Goal: Use online tool/utility: Utilize a website feature to perform a specific function

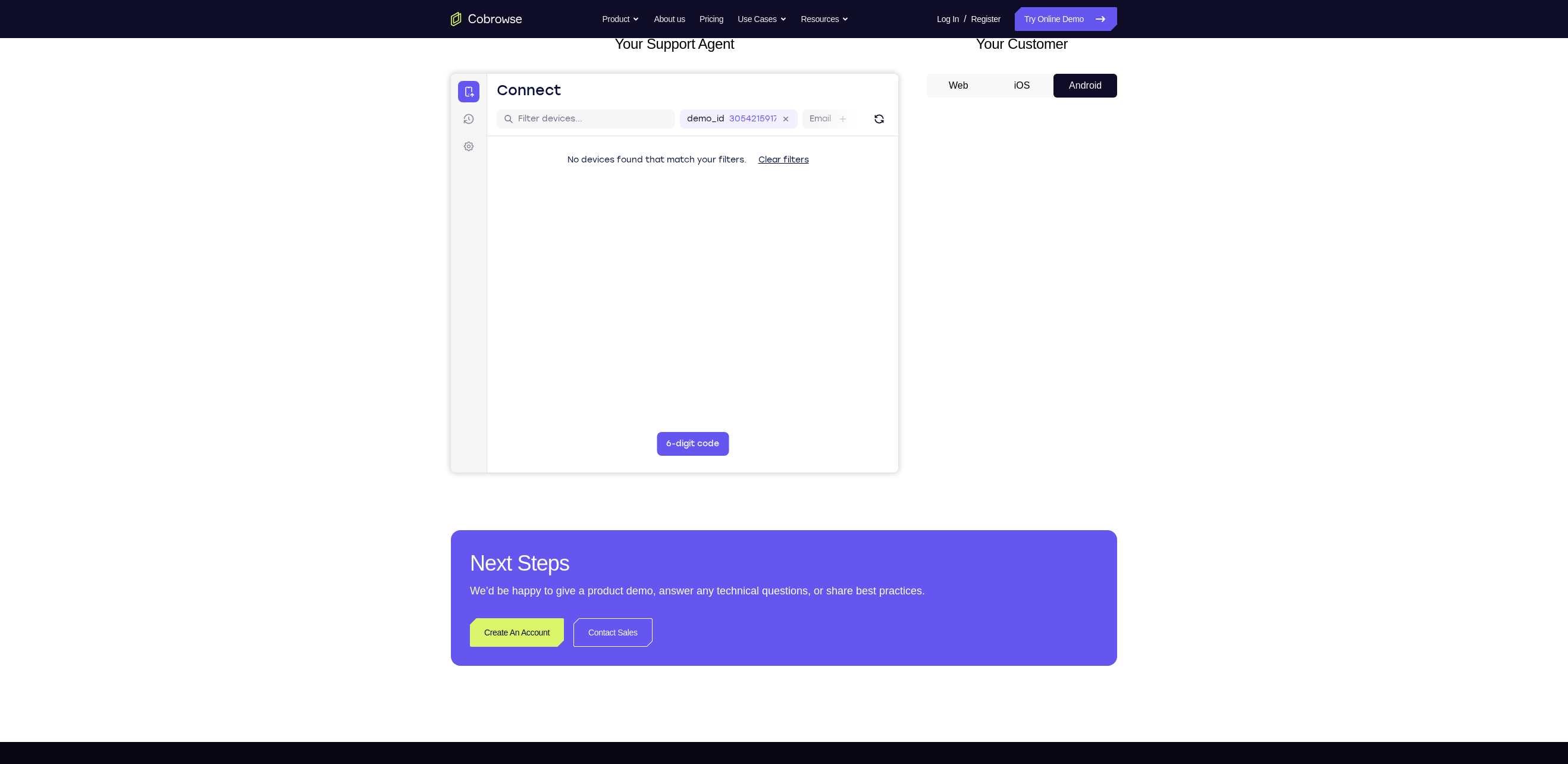
scroll to position [80, 0]
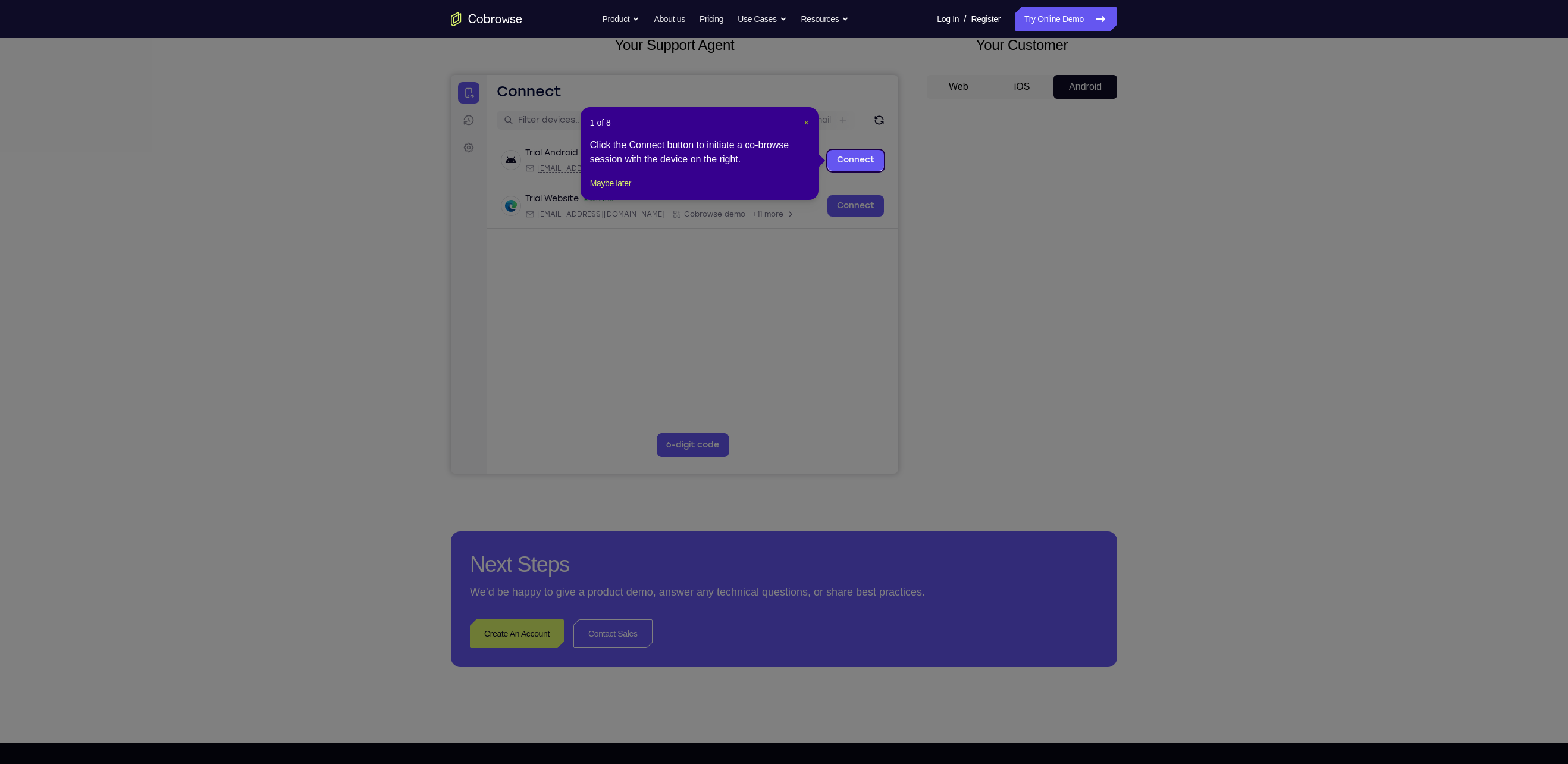
click at [807, 122] on span "×" at bounding box center [806, 122] width 5 height 9
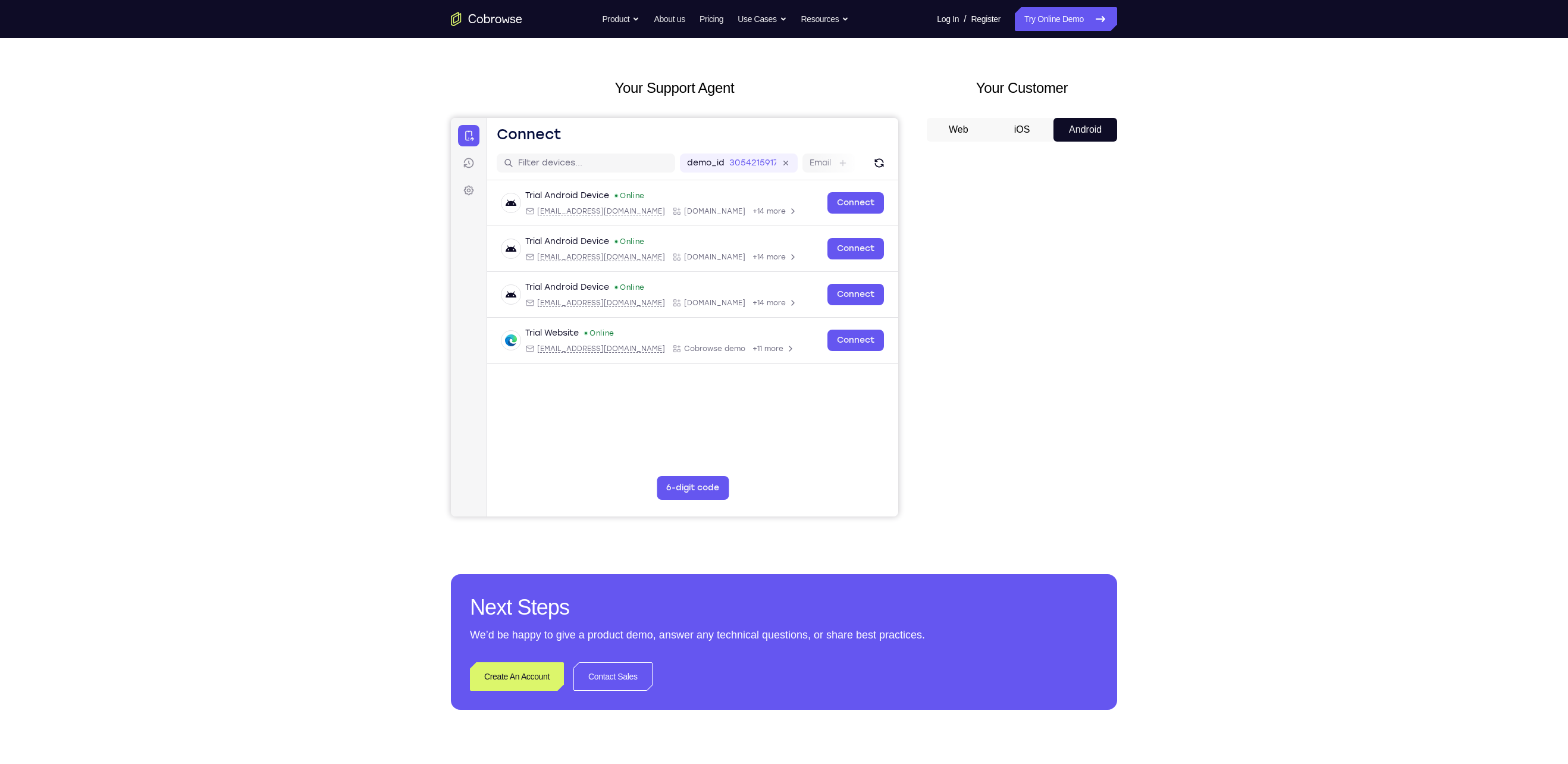
scroll to position [36, 0]
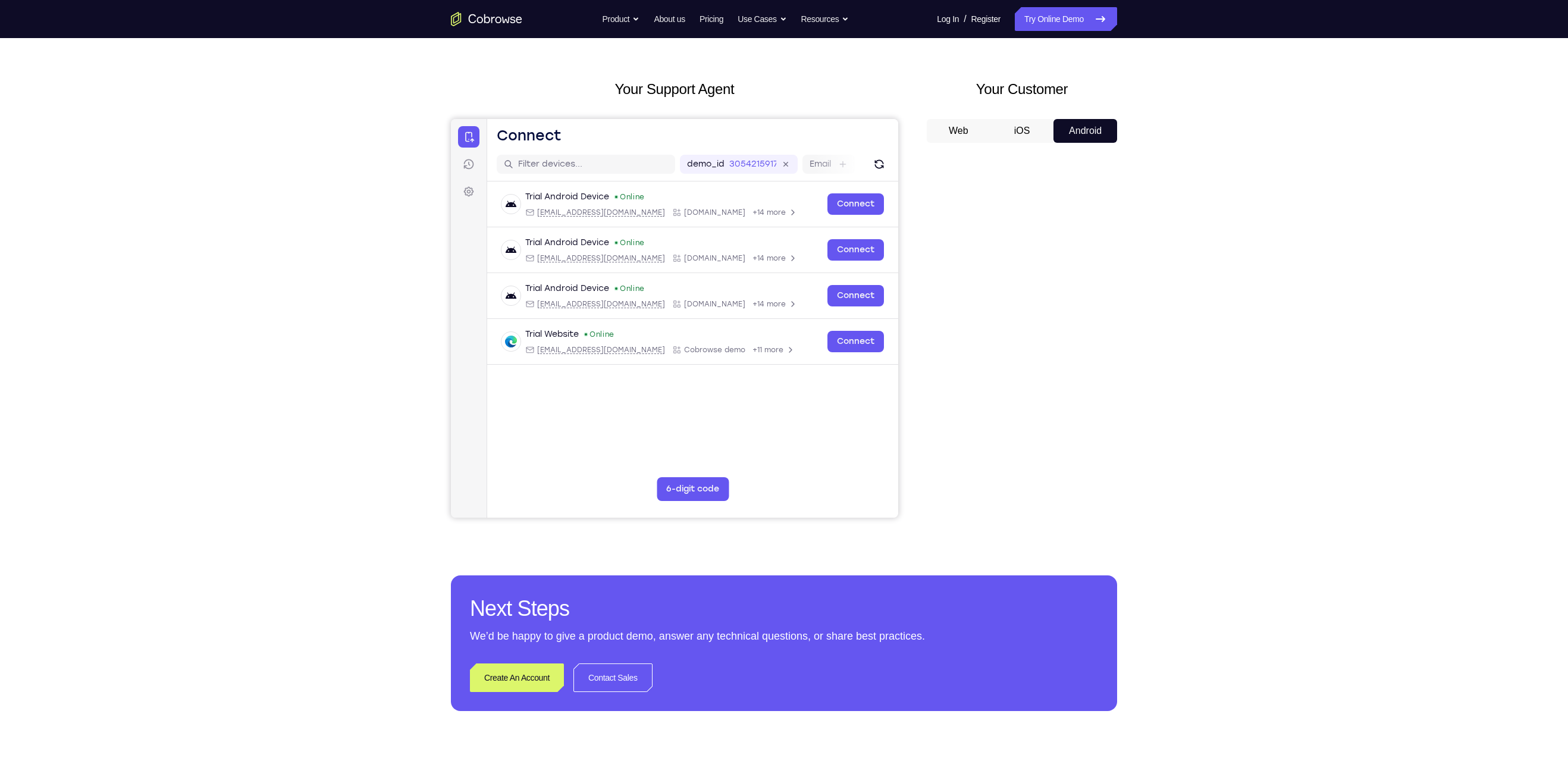
click at [1031, 127] on button "iOS" at bounding box center [1022, 131] width 64 height 24
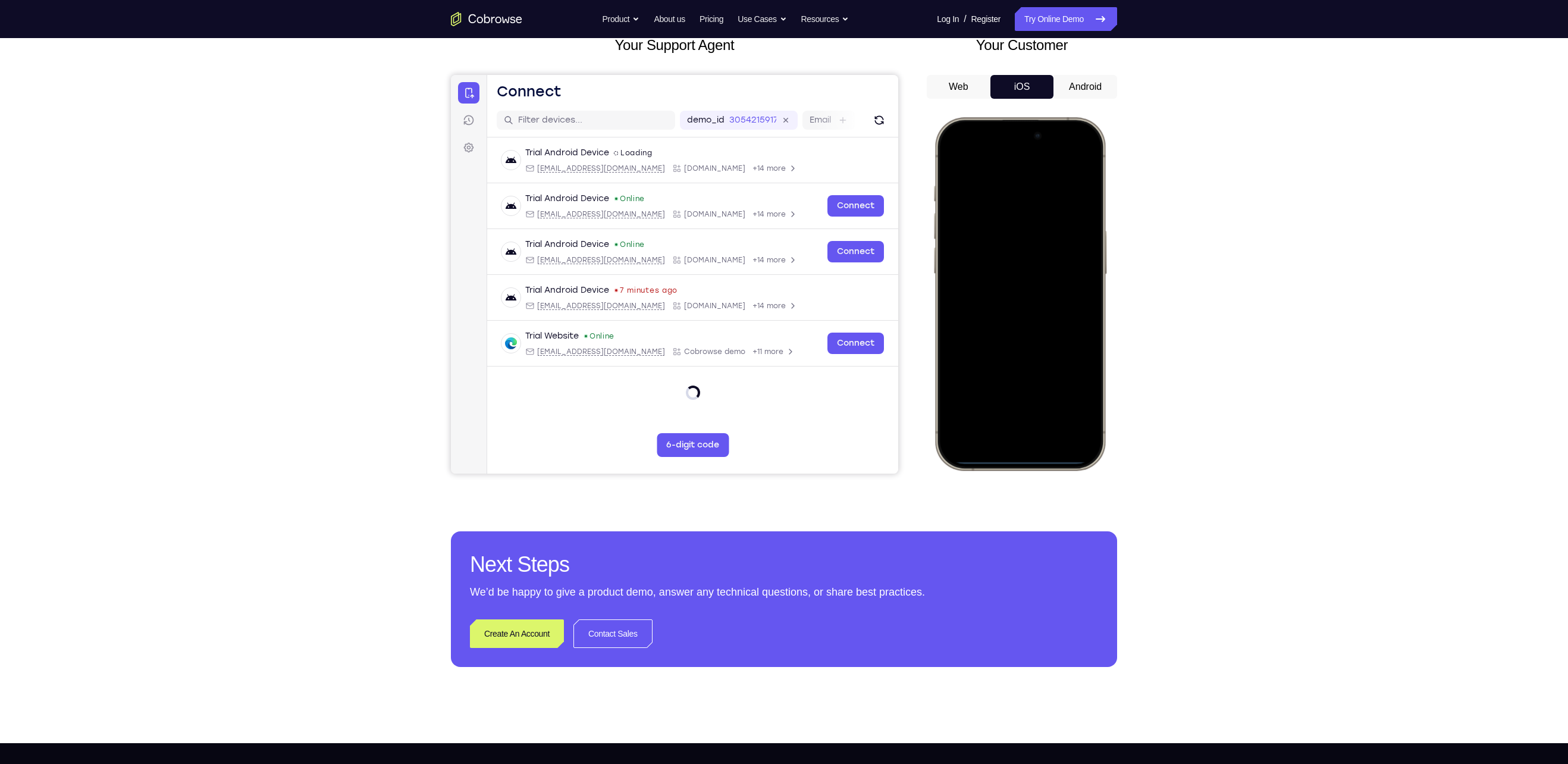
scroll to position [0, 0]
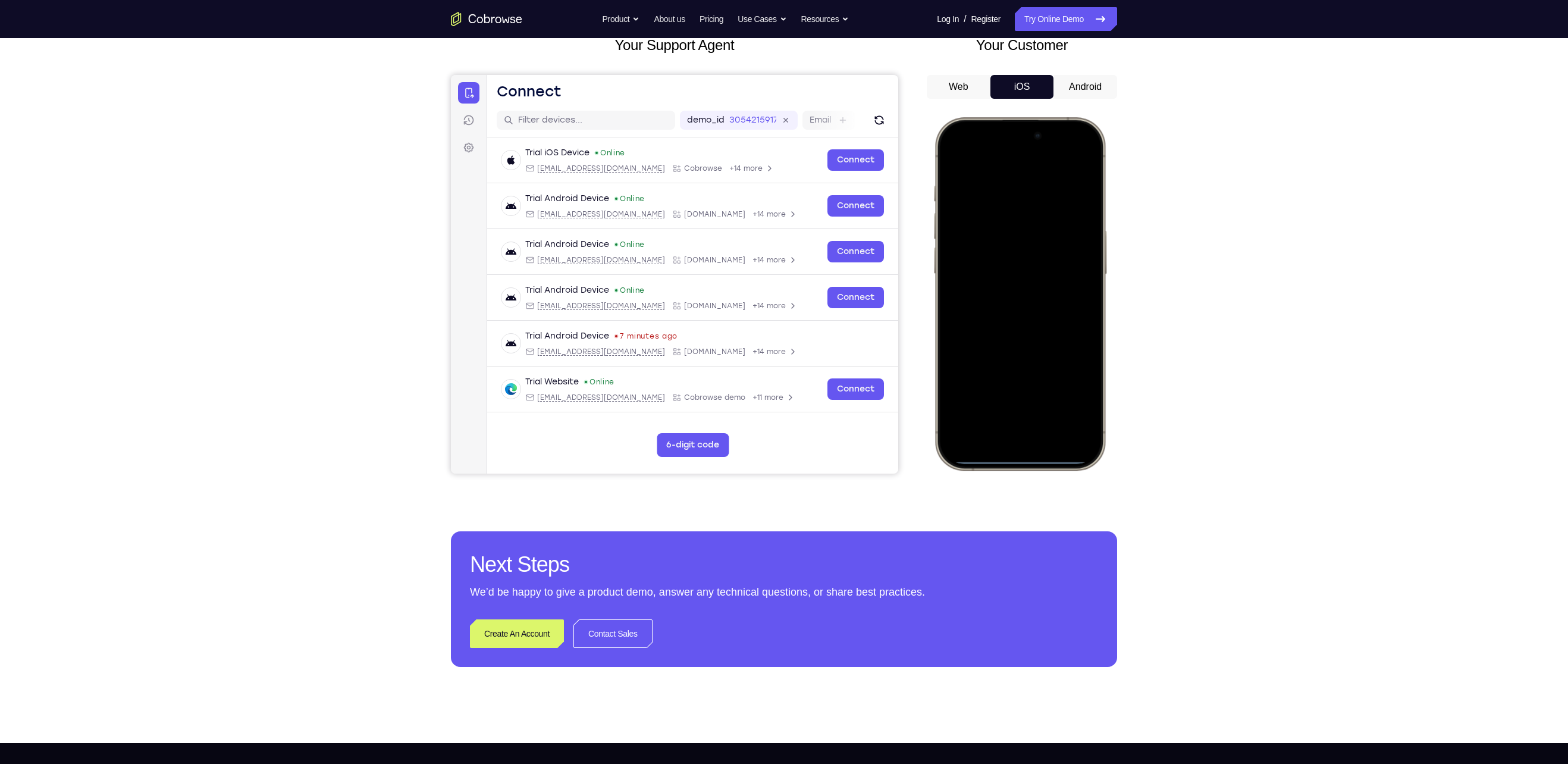
drag, startPoint x: 1005, startPoint y: 127, endPoint x: 1017, endPoint y: 356, distance: 229.3
click at [1017, 356] on div at bounding box center [1019, 294] width 157 height 340
drag, startPoint x: 985, startPoint y: 129, endPoint x: 988, endPoint y: 467, distance: 338.0
click at [988, 467] on div at bounding box center [1020, 293] width 175 height 353
drag, startPoint x: 993, startPoint y: 129, endPoint x: 996, endPoint y: 409, distance: 280.0
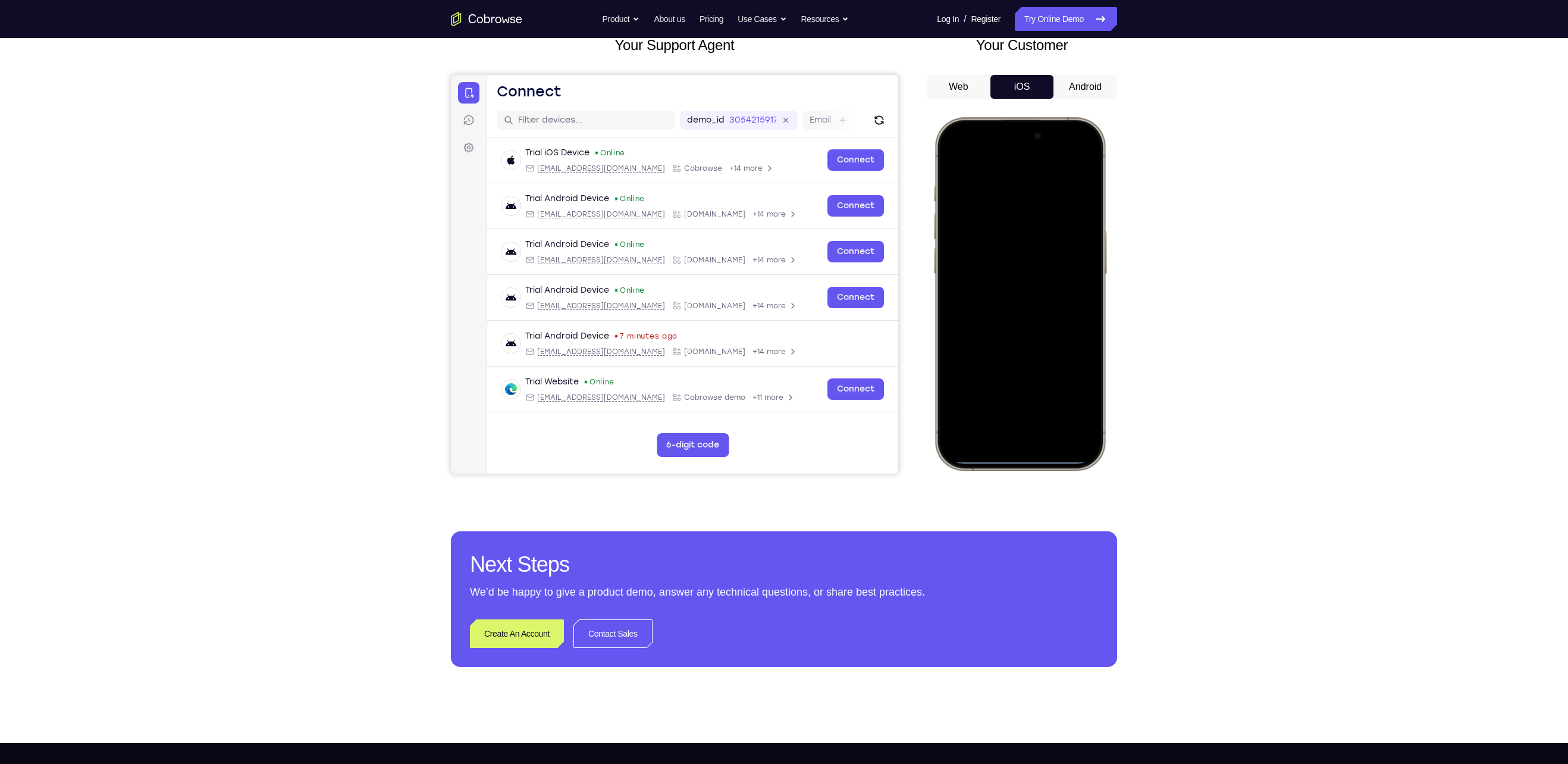
click at [996, 409] on div at bounding box center [1019, 294] width 157 height 340
drag, startPoint x: 986, startPoint y: 124, endPoint x: 997, endPoint y: 339, distance: 215.3
click at [997, 339] on div at bounding box center [1019, 294] width 157 height 340
drag, startPoint x: 988, startPoint y: 130, endPoint x: 1026, endPoint y: 458, distance: 330.2
click at [1026, 458] on div at bounding box center [1019, 294] width 157 height 340
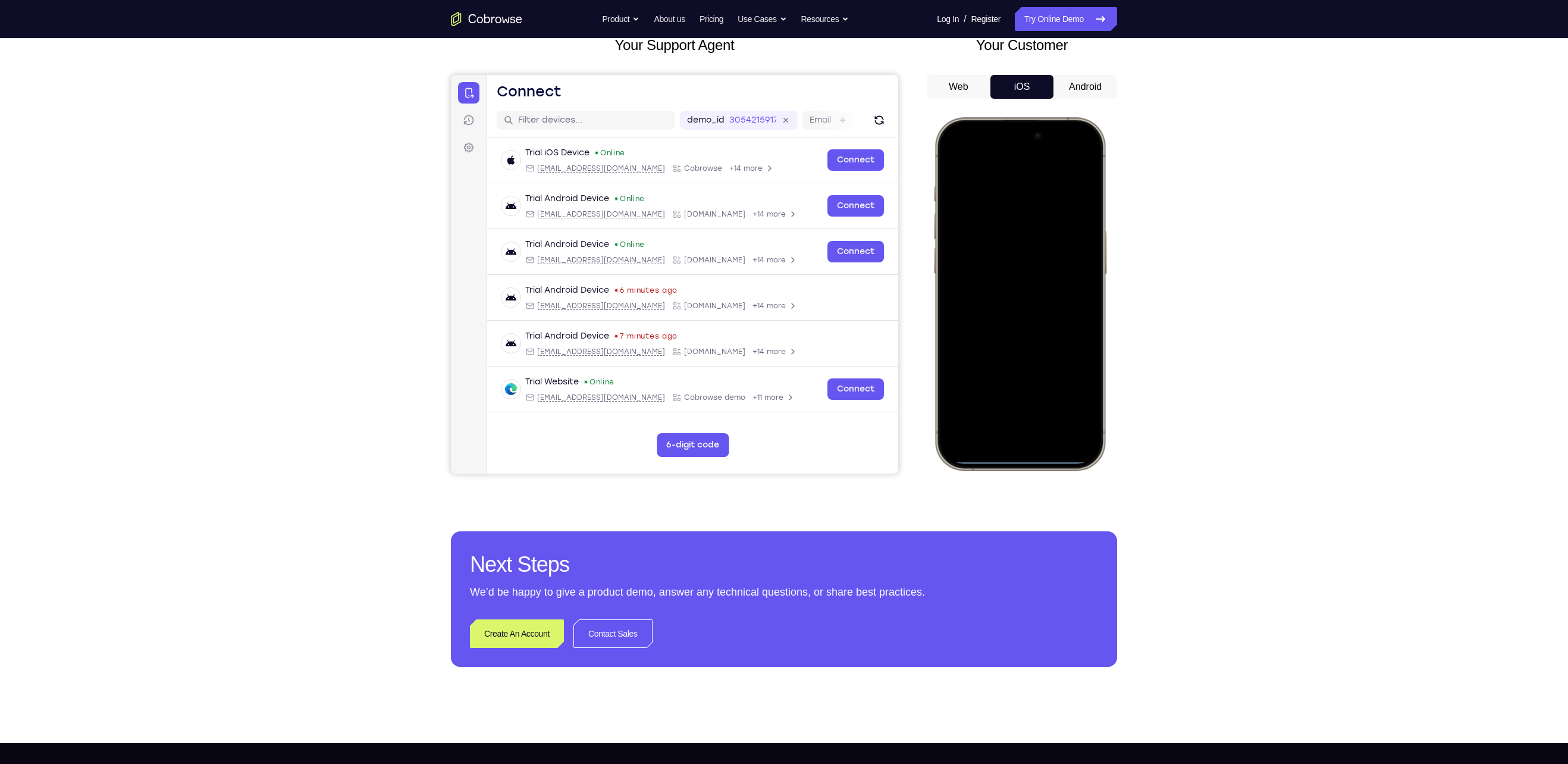
drag, startPoint x: 988, startPoint y: 124, endPoint x: 1020, endPoint y: 479, distance: 356.4
click at [1020, 475] on html "Online web based iOS Simulators and Android Emulators. Run iPhone, iPad, Mobile…" at bounding box center [1022, 295] width 179 height 357
click at [1003, 297] on span "Start demo" at bounding box center [1020, 294] width 57 height 11
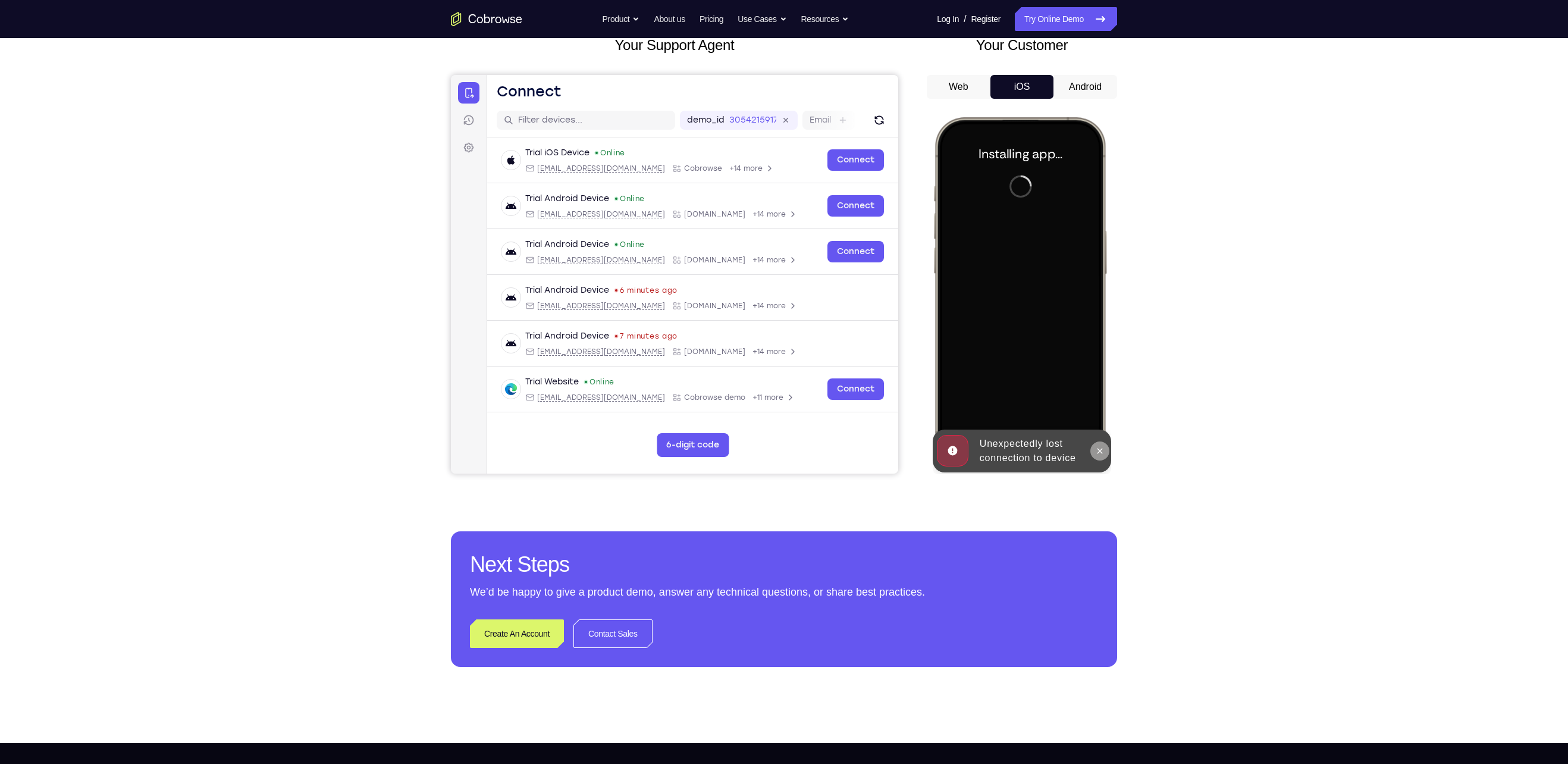
click at [1103, 451] on icon at bounding box center [1100, 452] width 9 height 9
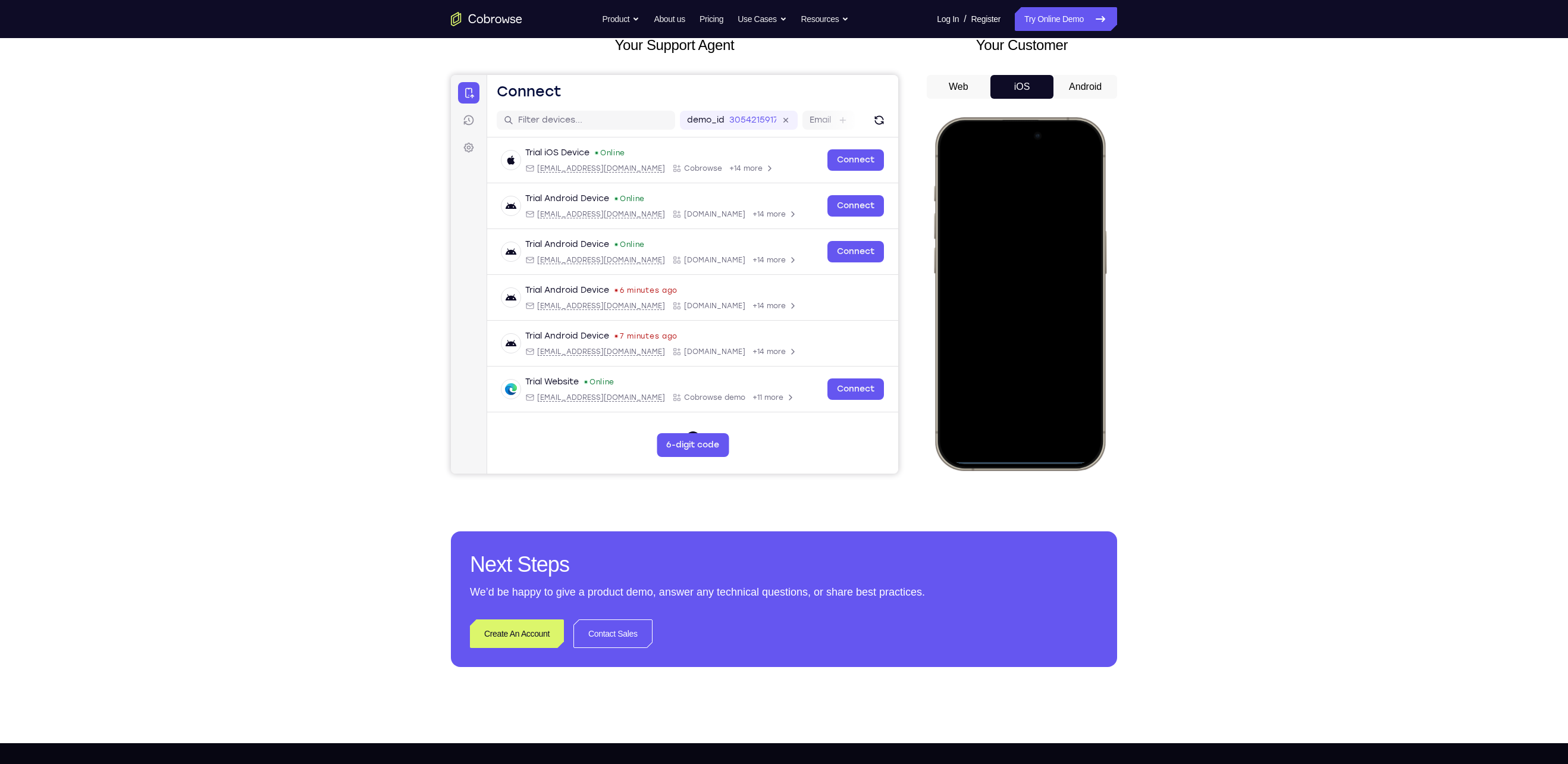
drag, startPoint x: 975, startPoint y: 132, endPoint x: 975, endPoint y: 427, distance: 295.0
click at [975, 427] on div at bounding box center [1019, 294] width 157 height 340
drag, startPoint x: 985, startPoint y: 154, endPoint x: 1000, endPoint y: 439, distance: 285.4
click at [1000, 439] on div at bounding box center [1019, 294] width 157 height 340
click at [1065, 157] on div at bounding box center [1019, 294] width 157 height 340
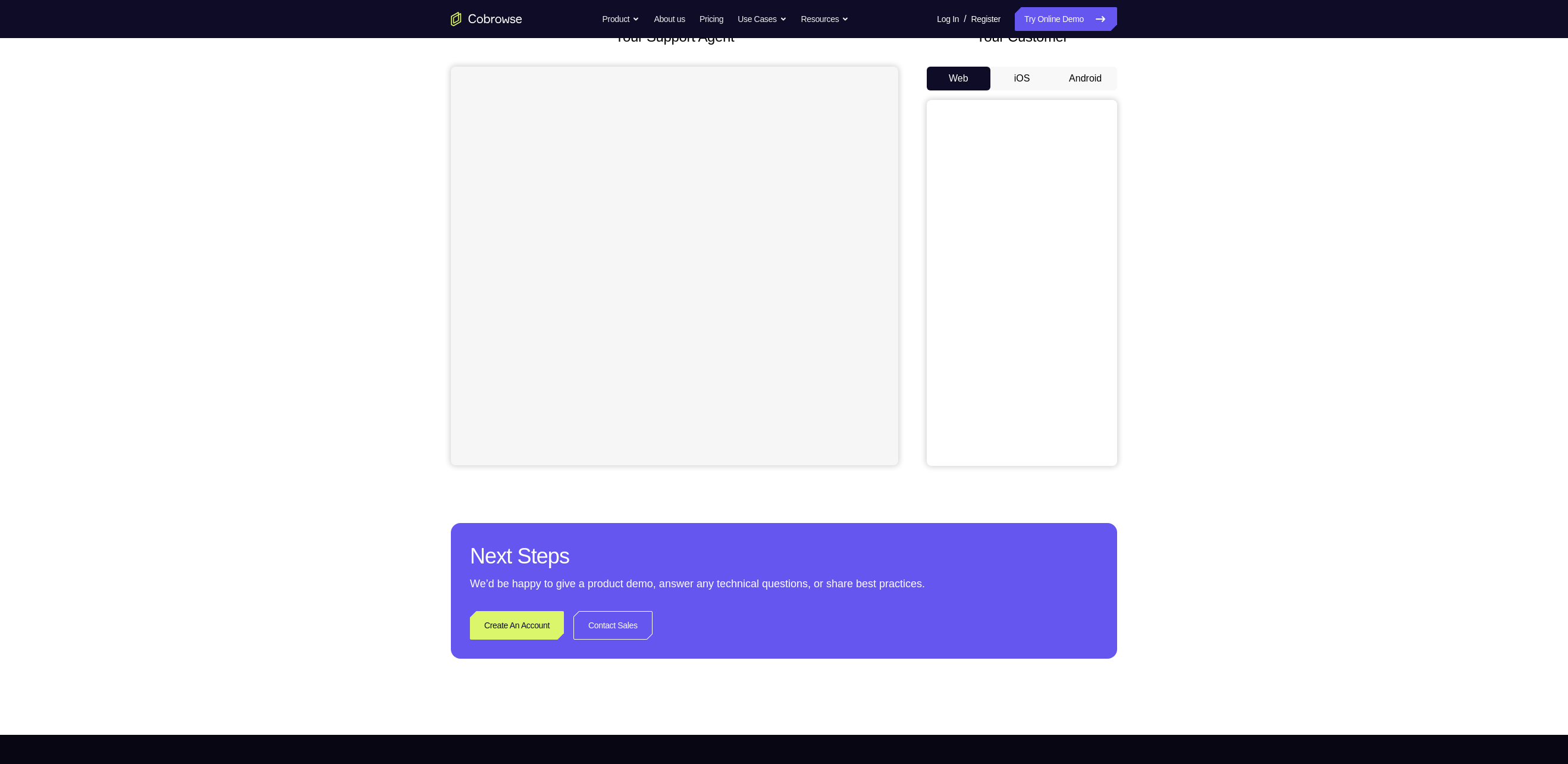
scroll to position [81, 0]
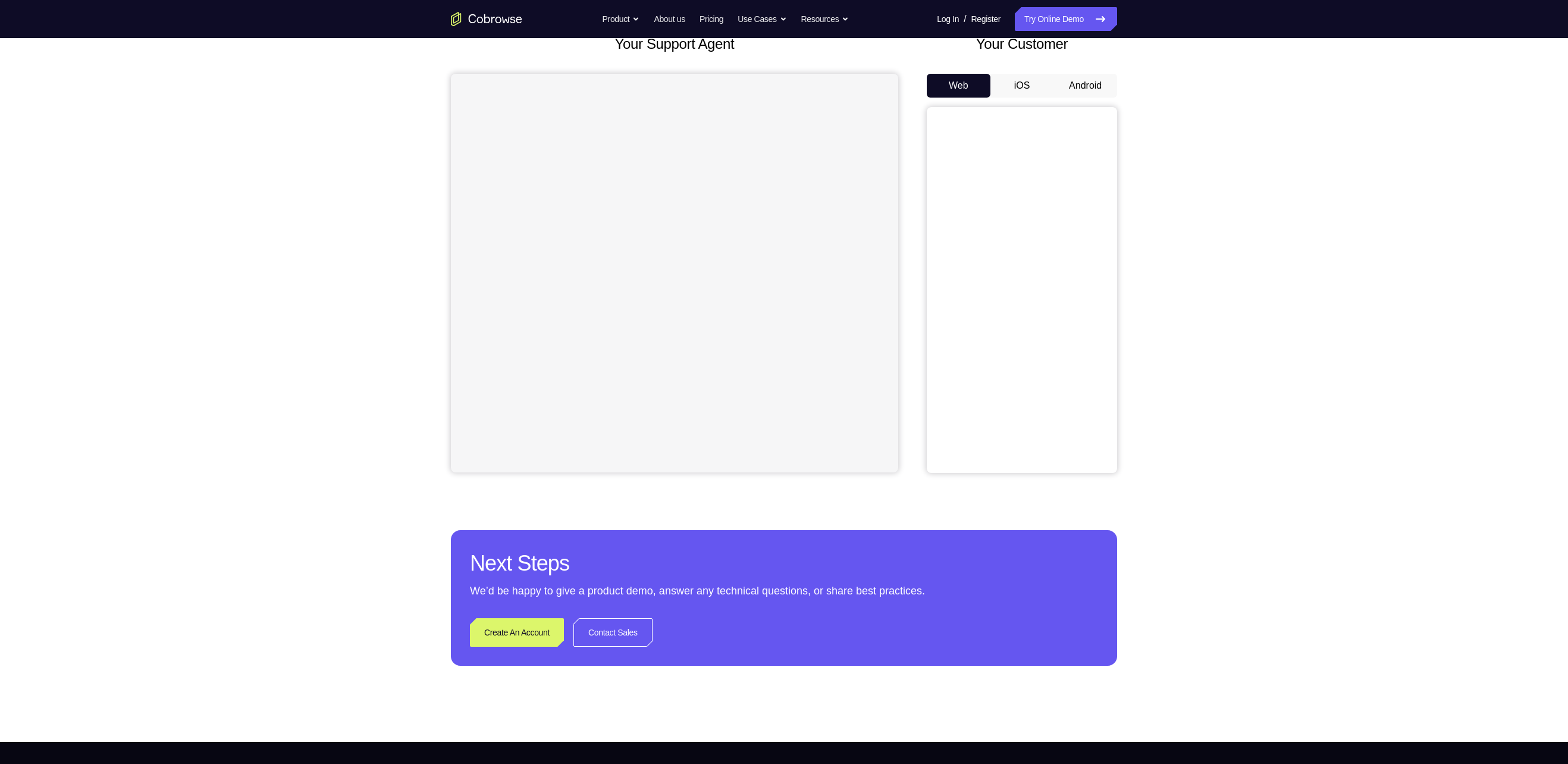
click at [1084, 72] on div "Your Customer Web iOS Android" at bounding box center [1021, 253] width 190 height 439
click at [1084, 81] on button "Android" at bounding box center [1085, 86] width 64 height 24
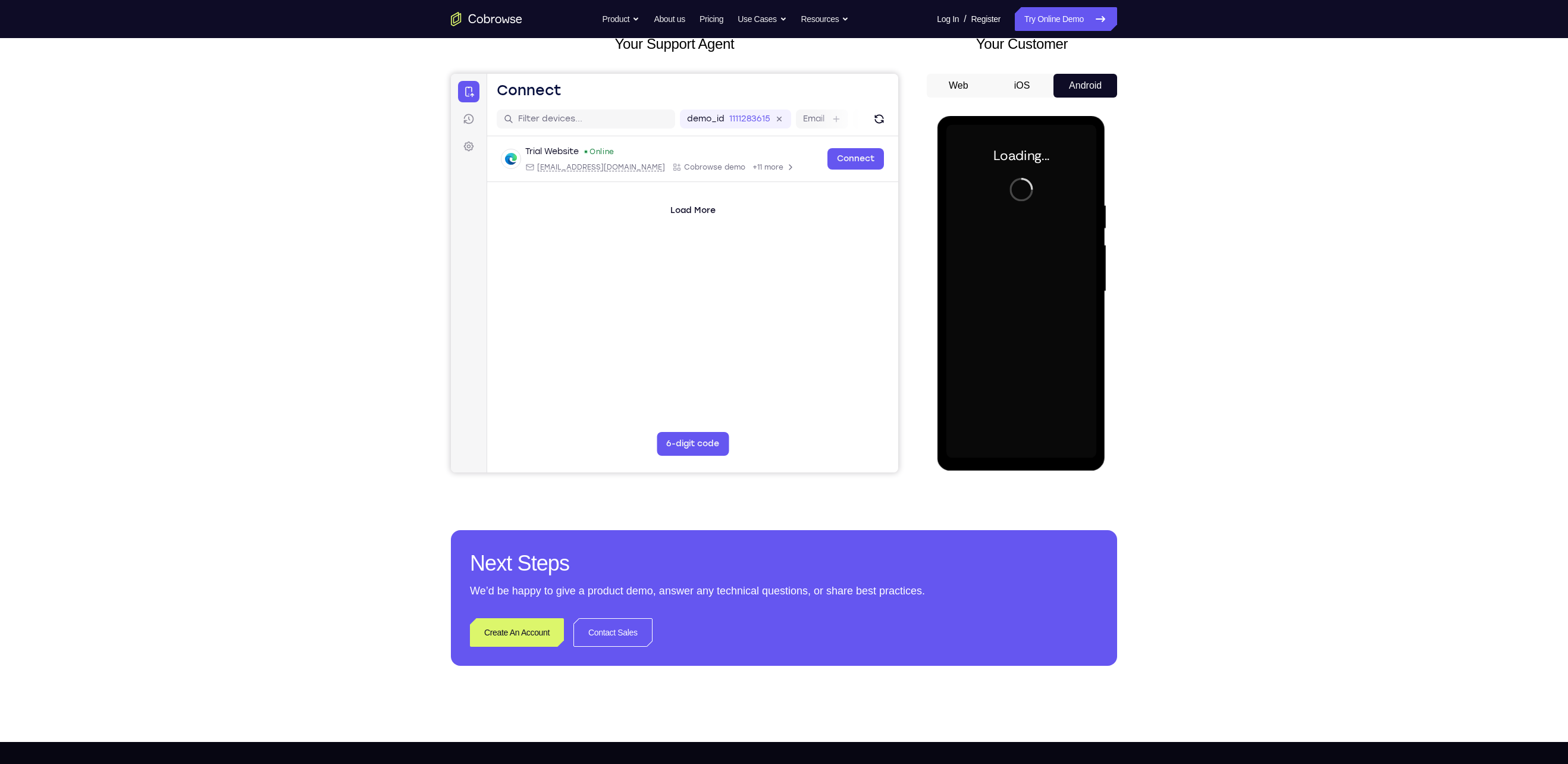
scroll to position [0, 0]
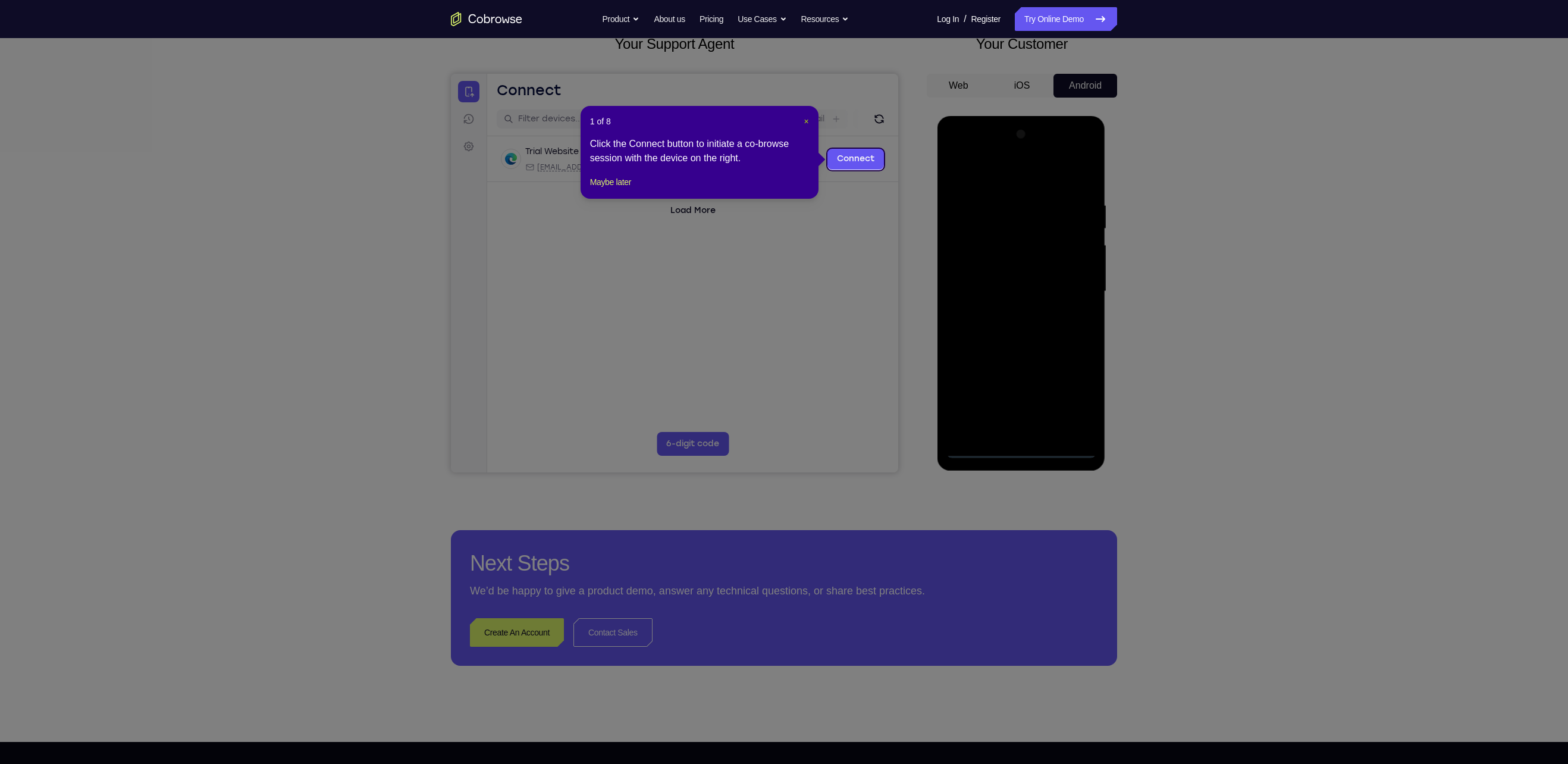
click at [806, 122] on span "×" at bounding box center [806, 121] width 5 height 9
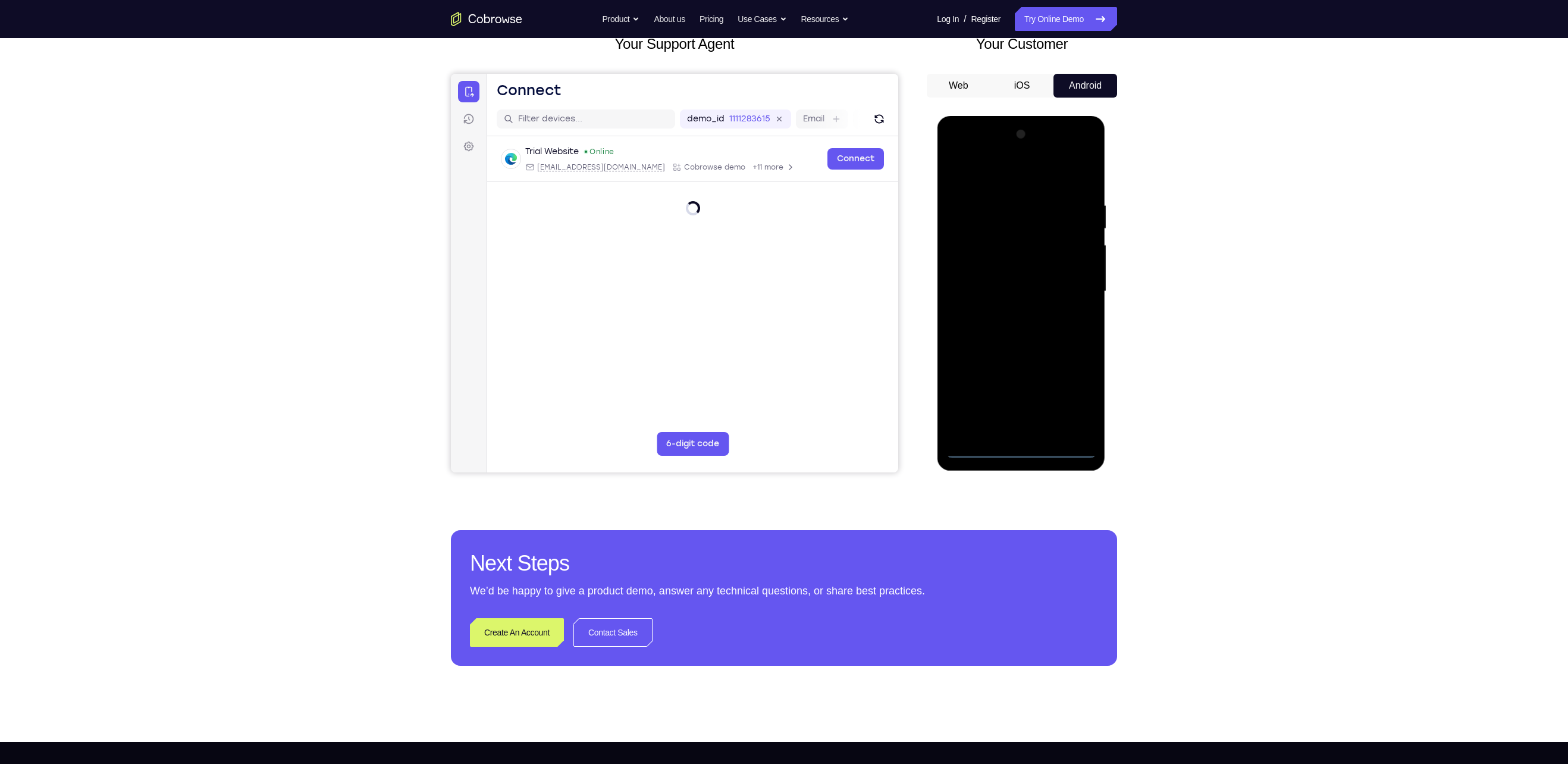
click at [1018, 452] on div at bounding box center [1021, 292] width 150 height 334
